Goal: Navigation & Orientation: Find specific page/section

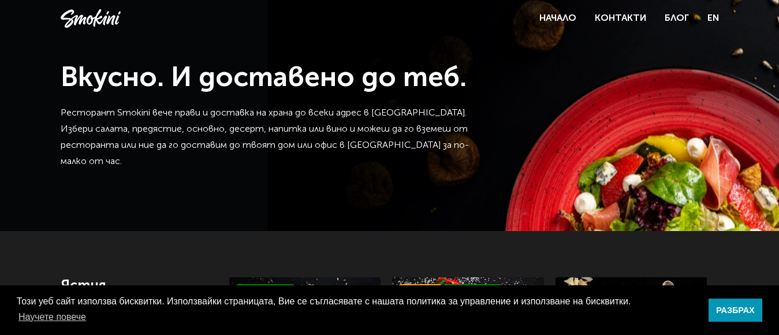
scroll to position [231, 0]
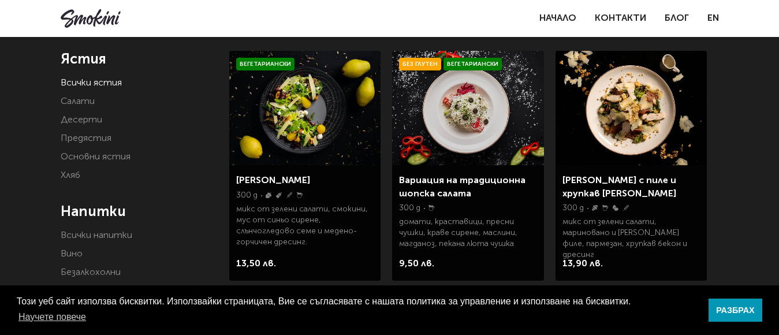
scroll to position [231, 0]
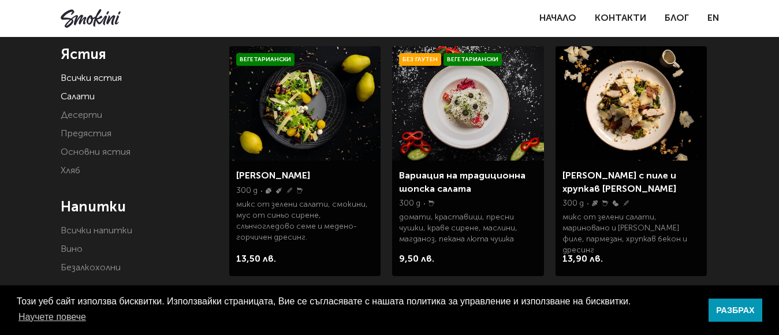
click at [75, 96] on link "Салати" at bounding box center [78, 96] width 34 height 9
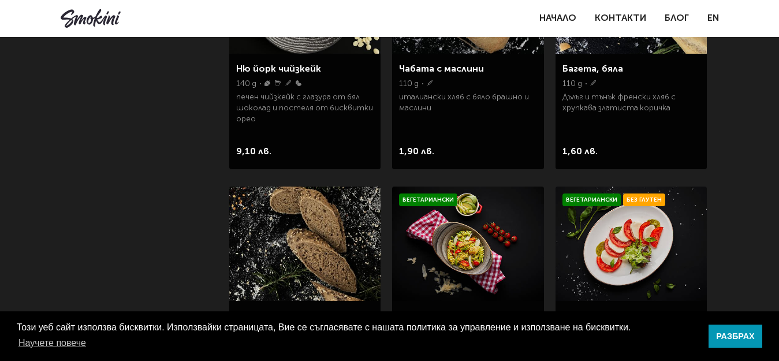
scroll to position [1316, 0]
